Goal: Information Seeking & Learning: Learn about a topic

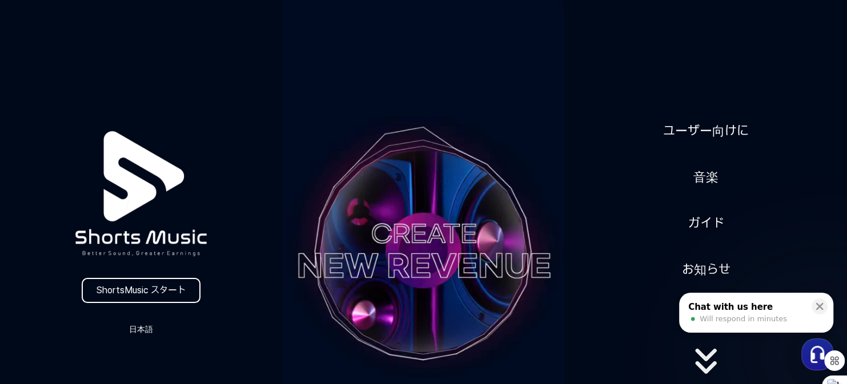
click at [586, 139] on div "ユーザー向けに 音楽 ガイド お知らせ" at bounding box center [706, 251] width 282 height 286
click at [736, 30] on div "ShortsMusic スタート 日本語 ユーザー向けに 音楽 ガイド お知らせ" at bounding box center [423, 251] width 847 height 502
click at [718, 132] on link "ユーザー向けに" at bounding box center [706, 131] width 95 height 28
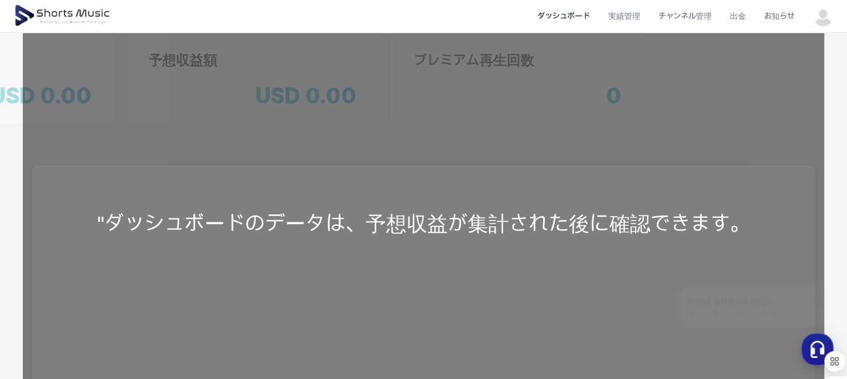
scroll to position [114, 0]
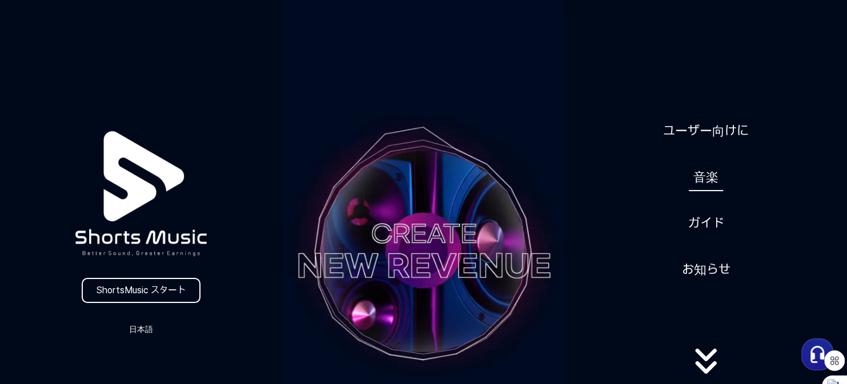
click at [717, 178] on link "音楽" at bounding box center [706, 177] width 34 height 28
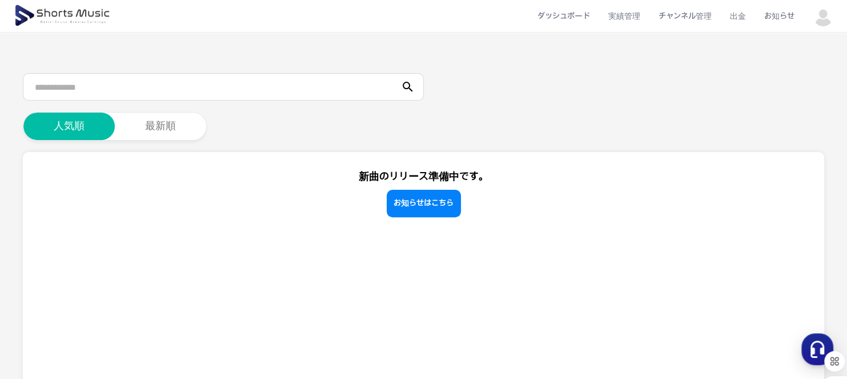
scroll to position [114, 0]
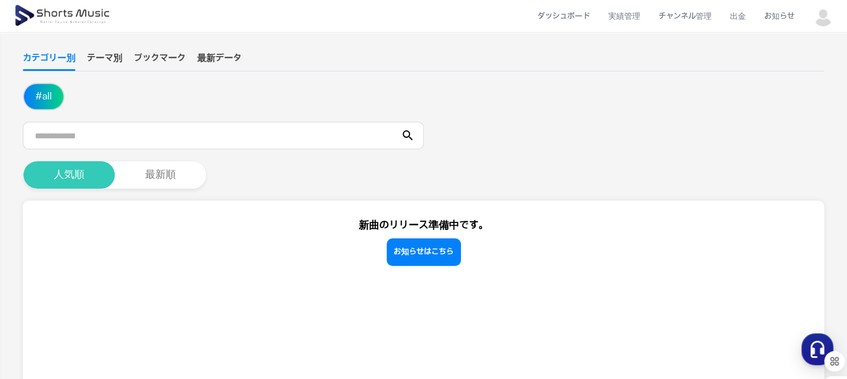
click at [74, 173] on button "人気順" at bounding box center [68, 174] width 91 height 27
click at [52, 164] on button "人気順" at bounding box center [68, 174] width 91 height 27
click at [51, 171] on button "人気順" at bounding box center [68, 174] width 91 height 27
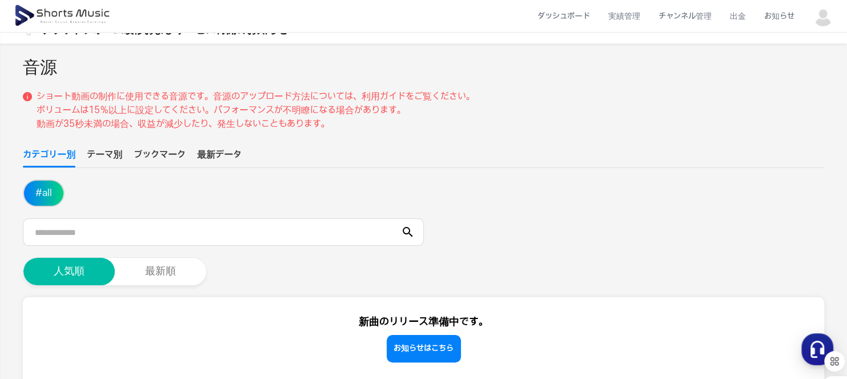
scroll to position [0, 0]
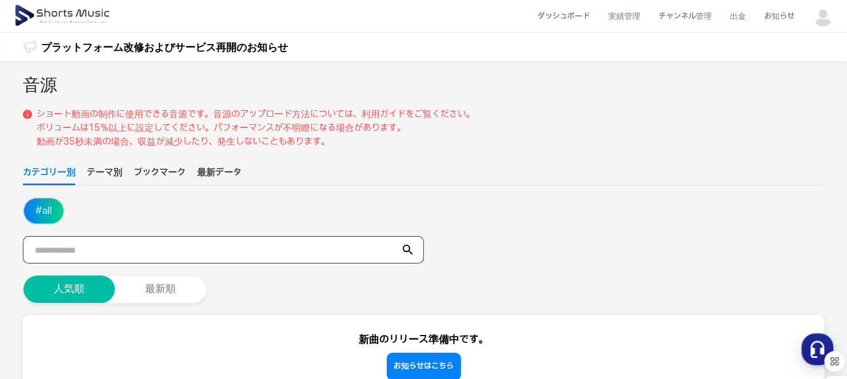
click at [57, 251] on input "text" at bounding box center [223, 249] width 401 height 27
click at [100, 279] on button "人気順" at bounding box center [68, 288] width 91 height 27
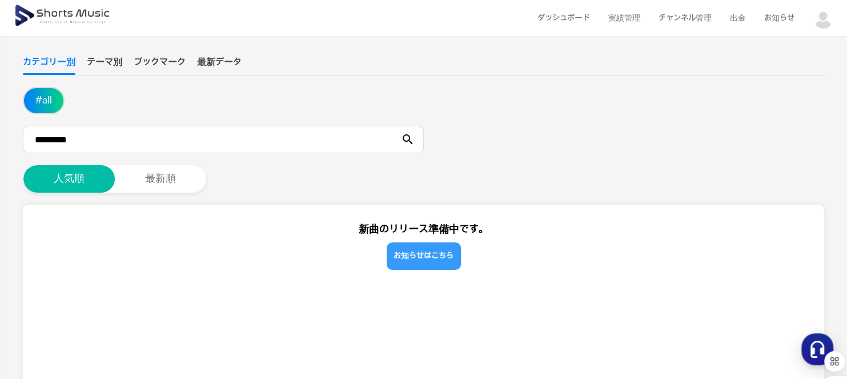
scroll to position [118, 0]
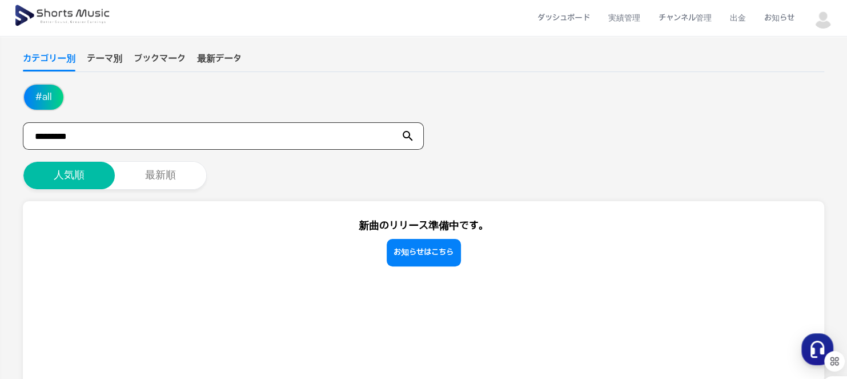
click at [101, 137] on input "*********" at bounding box center [223, 135] width 401 height 27
type input "*"
click at [33, 91] on button "# all" at bounding box center [43, 97] width 39 height 25
click at [49, 93] on button "# all" at bounding box center [43, 97] width 39 height 25
click at [63, 137] on input "text" at bounding box center [223, 135] width 401 height 27
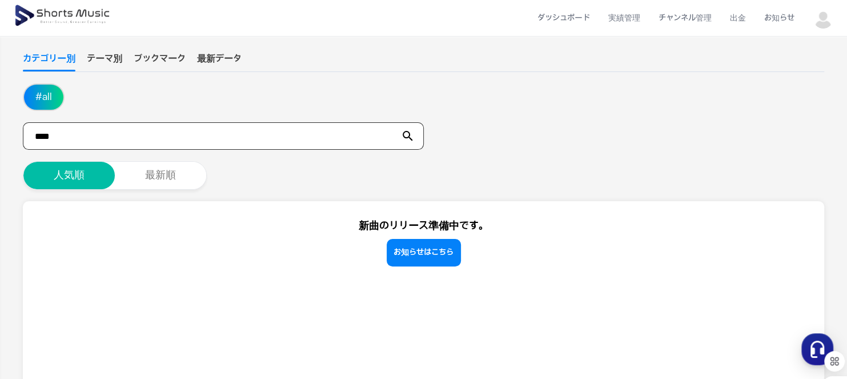
click at [166, 129] on input "****" at bounding box center [223, 135] width 401 height 27
click at [409, 135] on icon at bounding box center [408, 136] width 14 height 14
click at [408, 131] on icon at bounding box center [408, 136] width 14 height 14
drag, startPoint x: 63, startPoint y: 126, endPoint x: 63, endPoint y: 133, distance: 7.4
click at [63, 131] on input "****" at bounding box center [223, 135] width 401 height 27
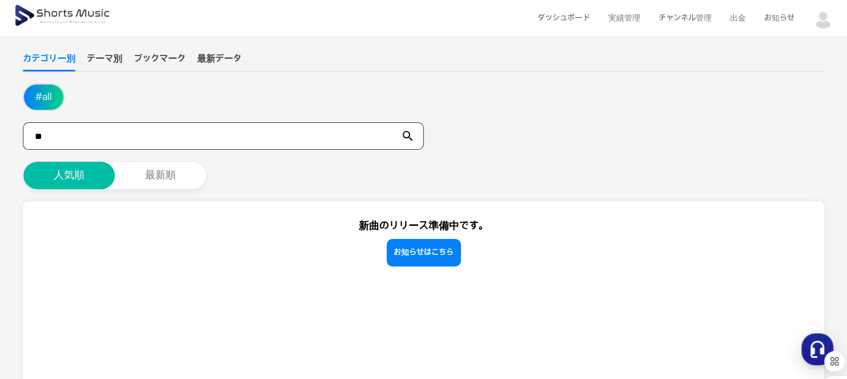
type input "*"
type input "**"
click at [70, 171] on button "人気順" at bounding box center [68, 175] width 91 height 27
click at [409, 134] on icon at bounding box center [408, 136] width 14 height 14
click at [77, 171] on button "人気順" at bounding box center [68, 175] width 91 height 27
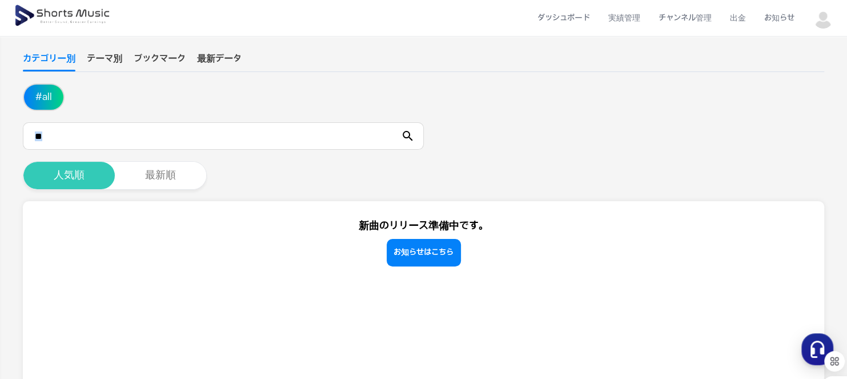
click at [78, 171] on button "人気順" at bounding box center [68, 175] width 91 height 27
click at [142, 175] on button "最新順" at bounding box center [160, 175] width 91 height 27
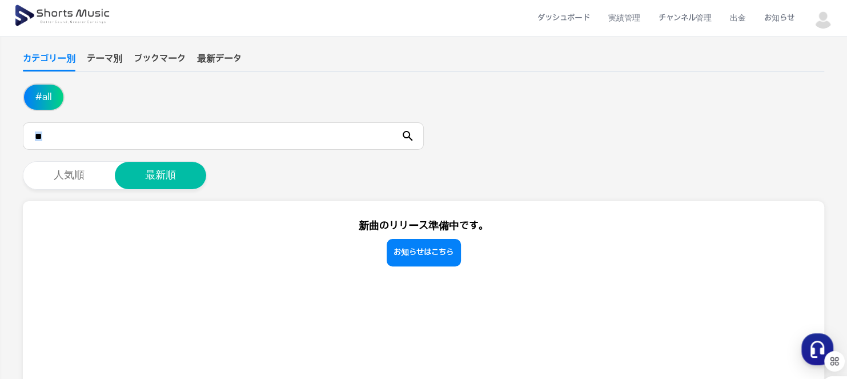
click at [105, 52] on button "テーマ別" at bounding box center [104, 61] width 35 height 19
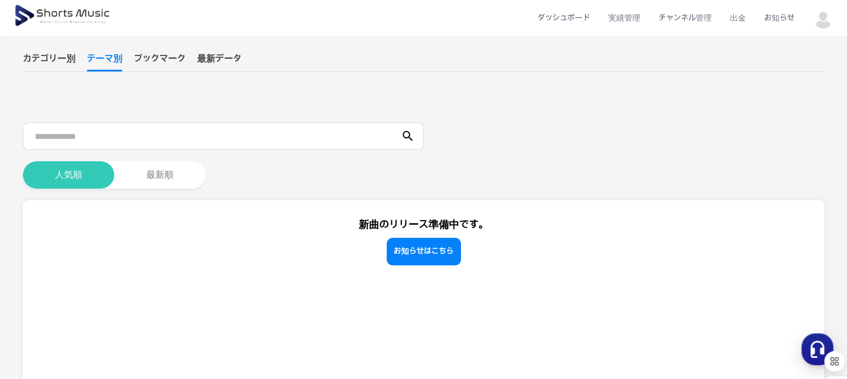
click at [67, 169] on button "人気順" at bounding box center [68, 174] width 91 height 27
click at [163, 58] on button "ブックマーク" at bounding box center [160, 61] width 52 height 19
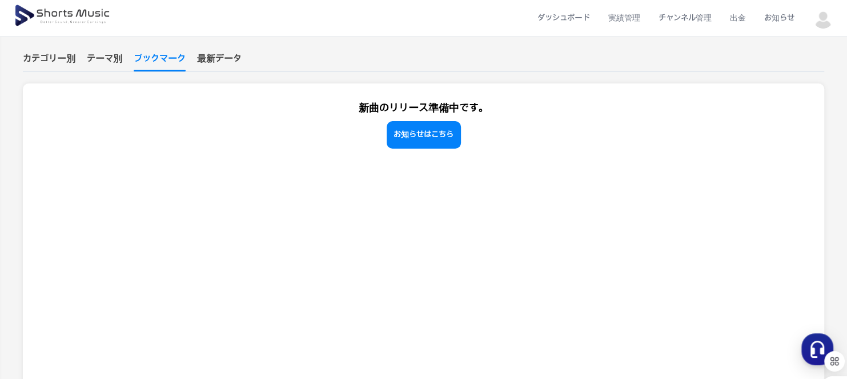
click at [222, 58] on button "最新データ" at bounding box center [219, 61] width 45 height 19
click at [103, 52] on button "テーマ別" at bounding box center [104, 61] width 35 height 19
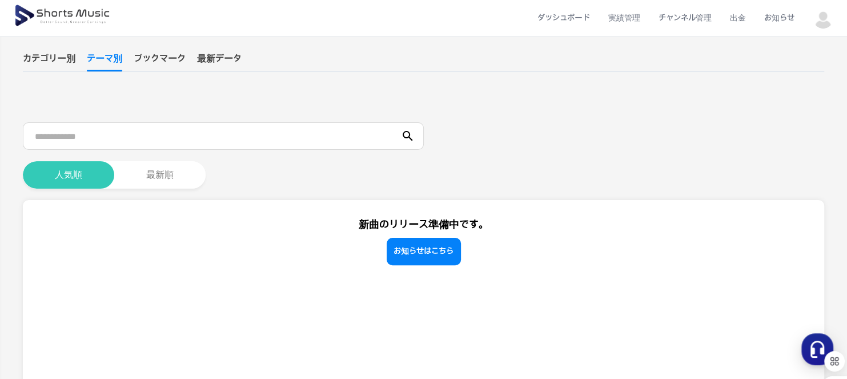
click at [64, 170] on button "人気順" at bounding box center [68, 174] width 91 height 27
